Goal: Transaction & Acquisition: Book appointment/travel/reservation

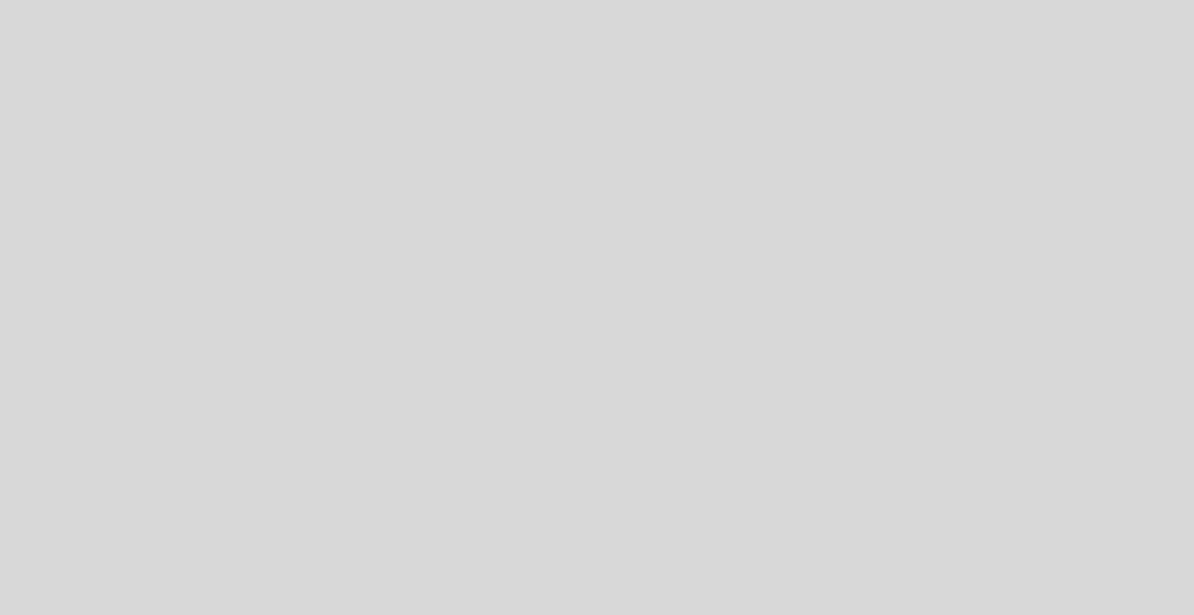
select select "es"
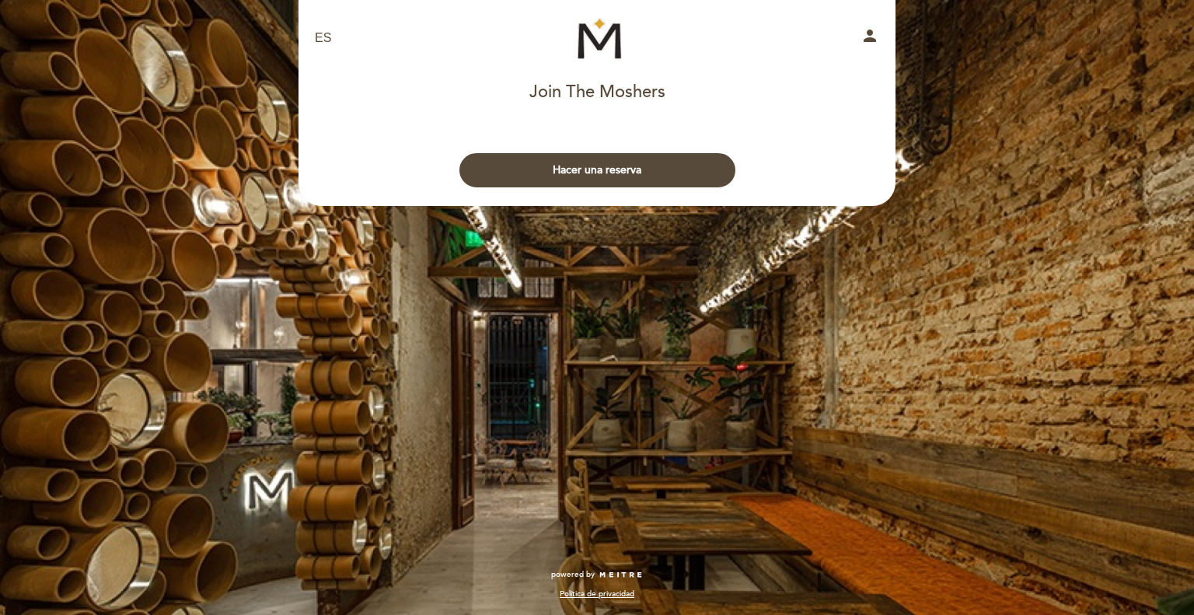
click at [581, 170] on button "Hacer una reserva" at bounding box center [598, 170] width 276 height 34
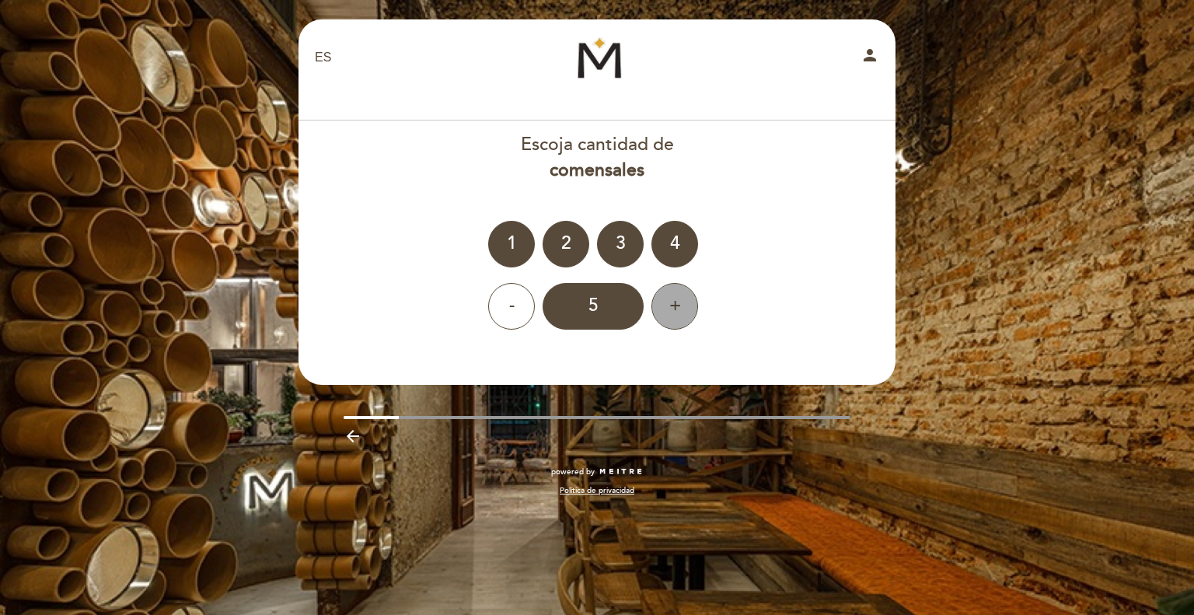
click at [660, 306] on div "+" at bounding box center [675, 306] width 47 height 47
click at [617, 308] on div "9" at bounding box center [593, 306] width 101 height 47
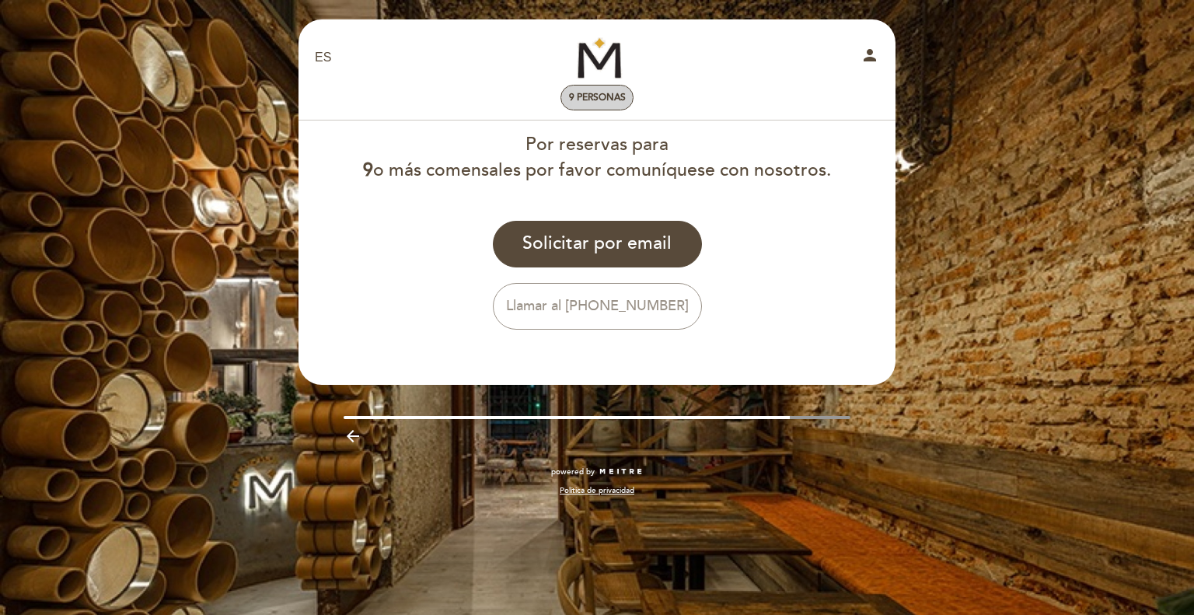
click at [589, 100] on span "9 personas" at bounding box center [597, 98] width 57 height 12
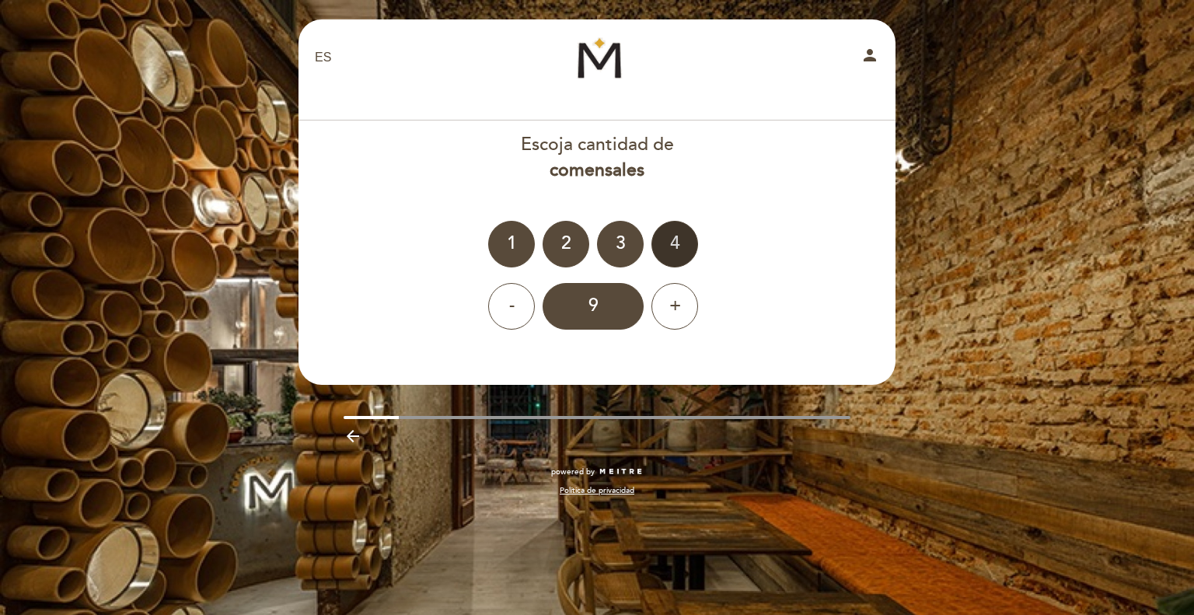
click at [677, 239] on div "4" at bounding box center [675, 244] width 47 height 47
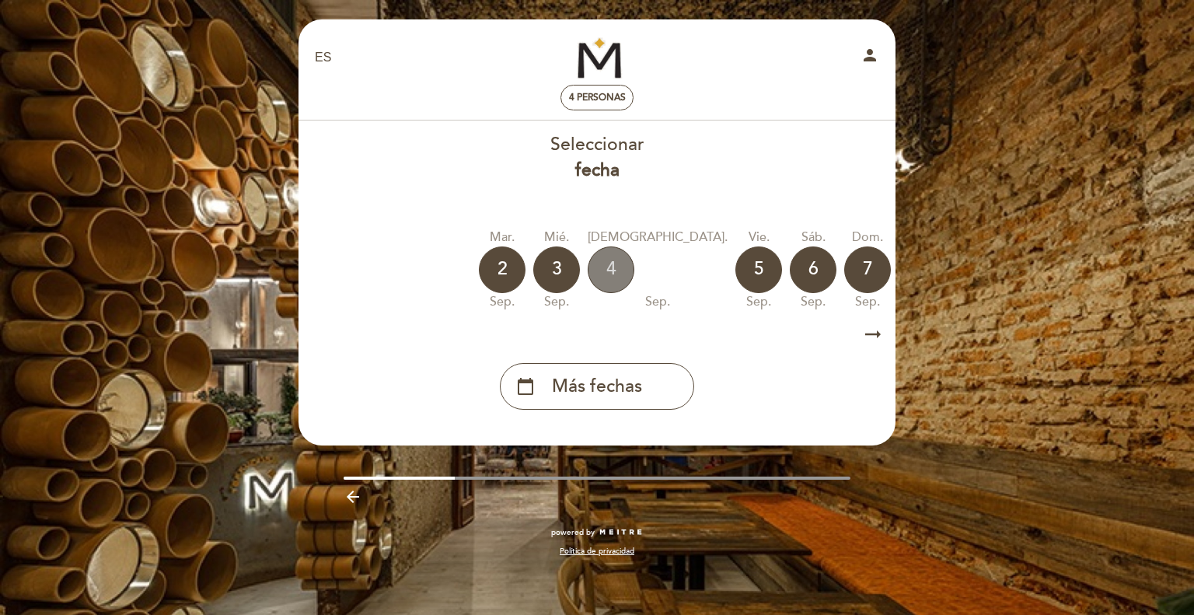
click at [626, 267] on div "4" at bounding box center [611, 269] width 47 height 47
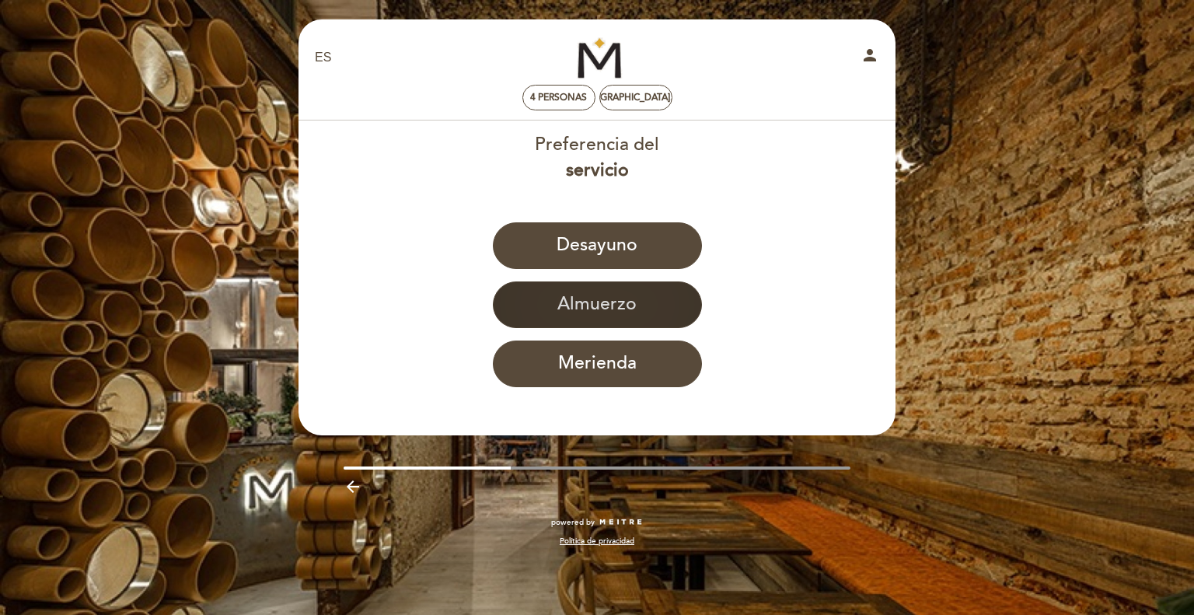
click at [617, 303] on button "Almuerzo" at bounding box center [597, 304] width 209 height 47
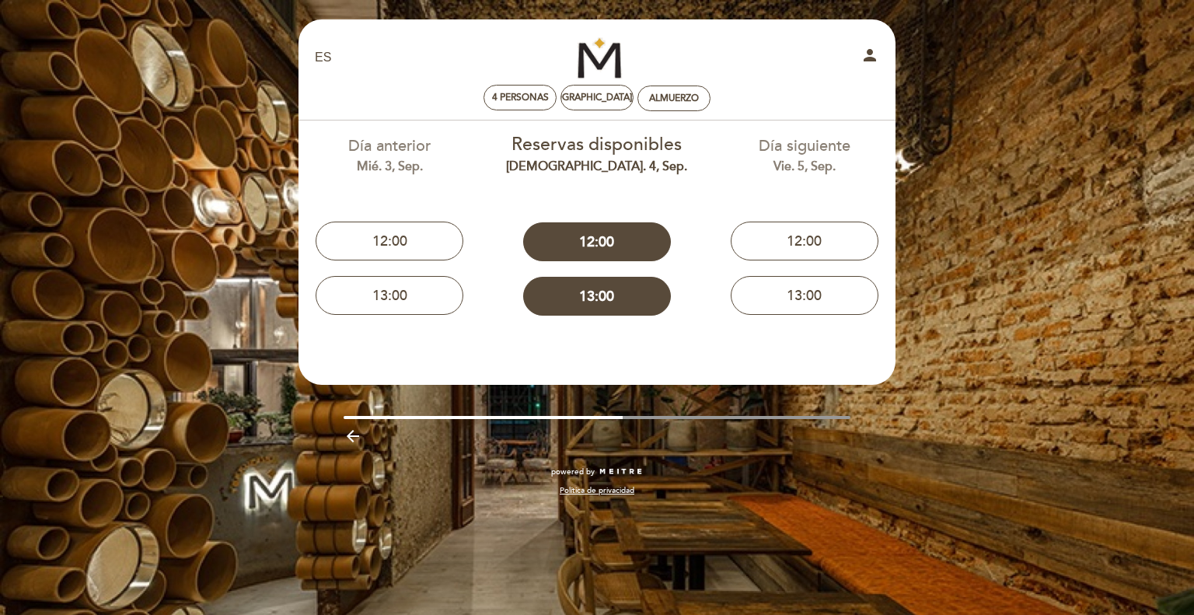
drag, startPoint x: 617, startPoint y: 303, endPoint x: 631, endPoint y: 192, distance: 112.0
click at [618, 303] on div "Preferencia del servicio Desayuno Almuerzo Merienda Día anterior mié. 3, sep. 1…" at bounding box center [597, 230] width 599 height 219
click at [604, 93] on div "jue. 4, sep." at bounding box center [597, 98] width 133 height 12
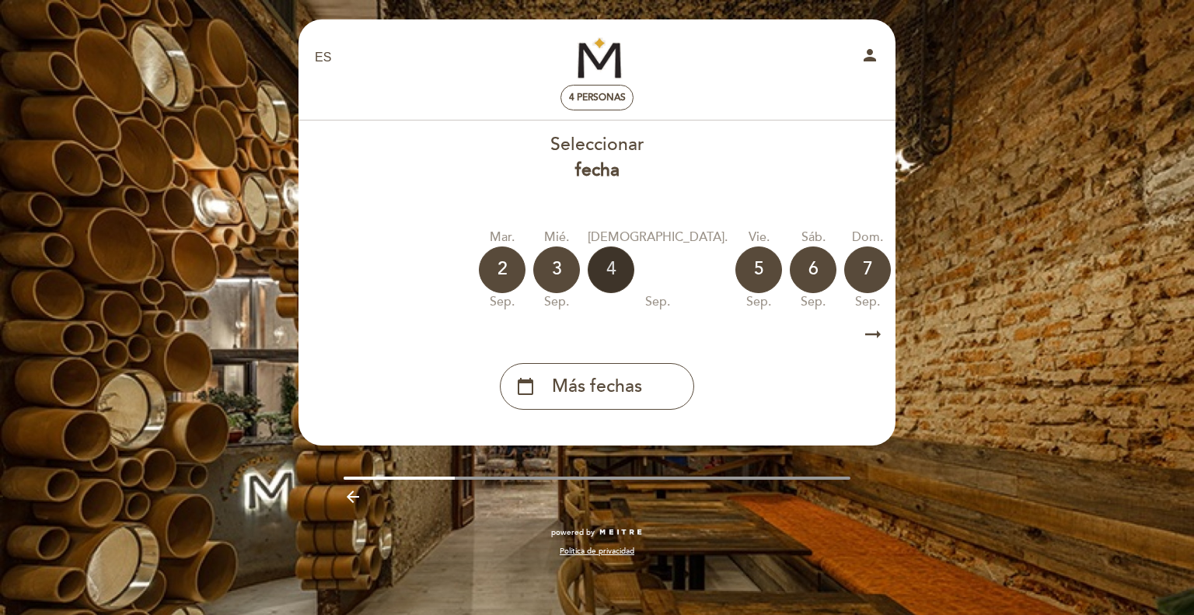
click at [616, 270] on div "4" at bounding box center [611, 269] width 47 height 47
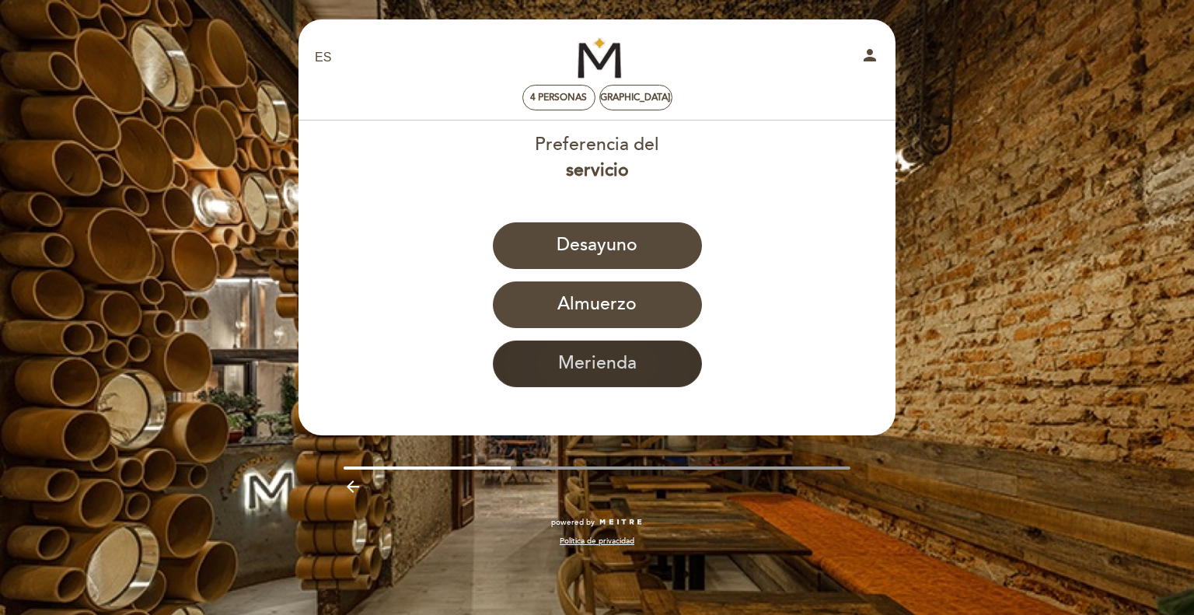
click at [593, 353] on button "Merienda" at bounding box center [597, 364] width 209 height 47
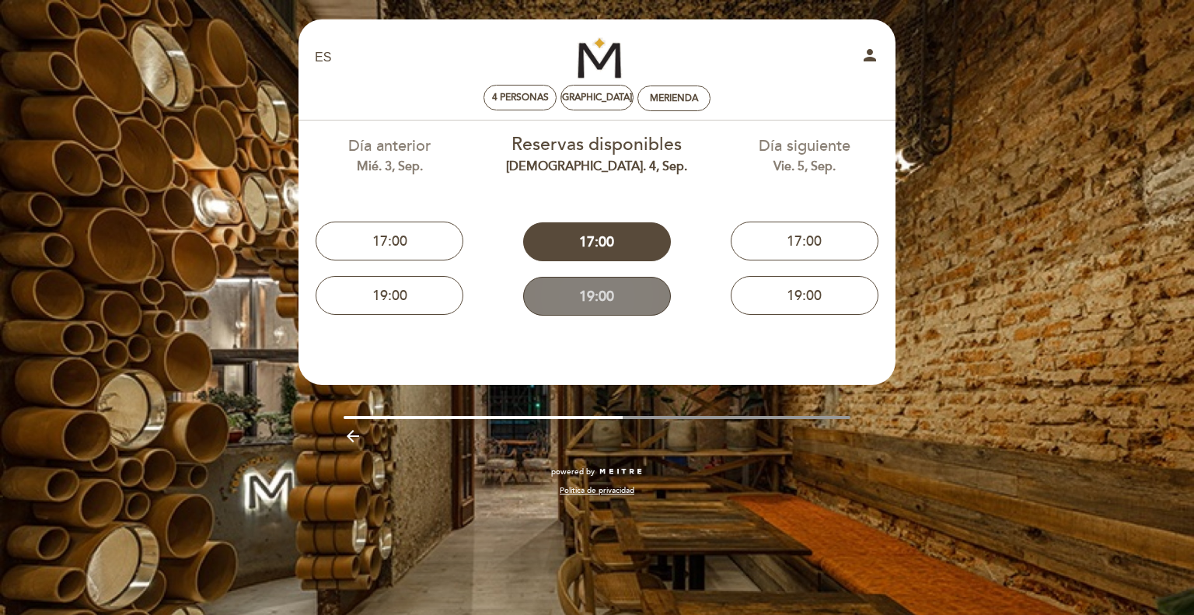
click at [610, 285] on button "19:00" at bounding box center [597, 296] width 148 height 39
drag, startPoint x: 517, startPoint y: 102, endPoint x: 538, endPoint y: 158, distance: 59.8
click at [516, 103] on span "4 personas" at bounding box center [520, 98] width 57 height 12
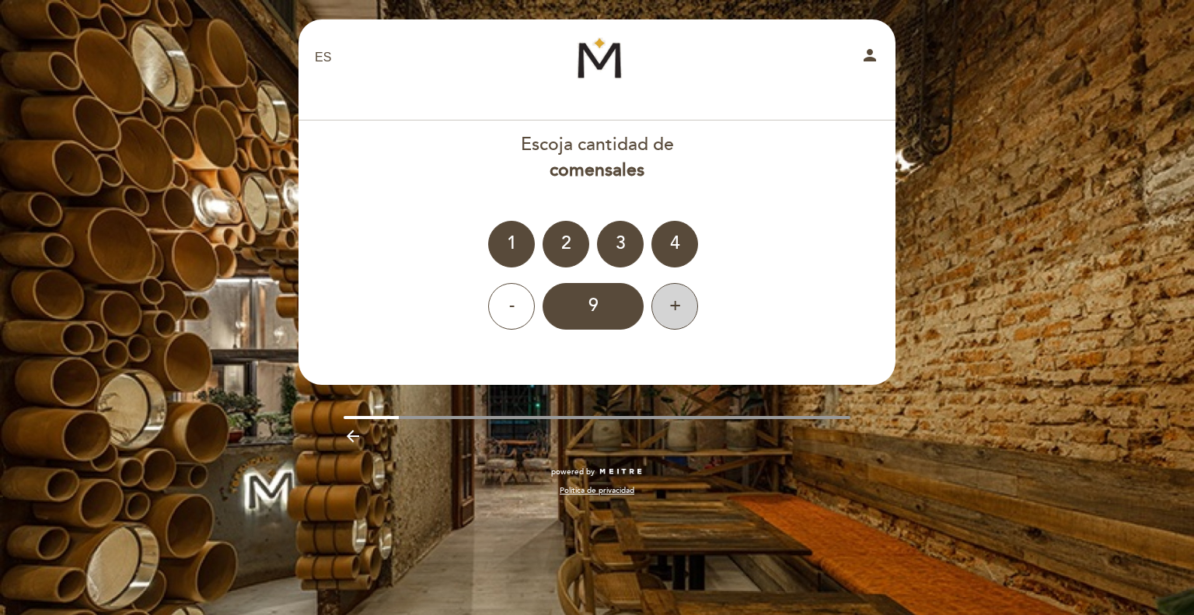
click at [672, 309] on div "+" at bounding box center [675, 306] width 47 height 47
click at [526, 307] on div "-" at bounding box center [511, 306] width 47 height 47
click at [591, 319] on div "9" at bounding box center [593, 306] width 101 height 47
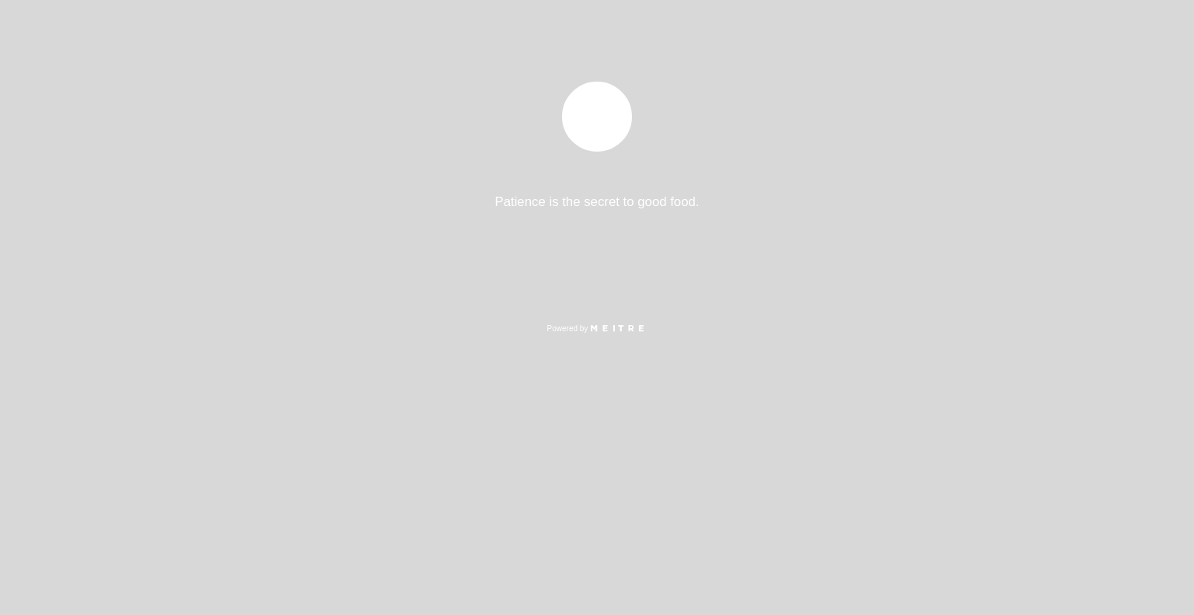
select select "es"
